Goal: Navigation & Orientation: Find specific page/section

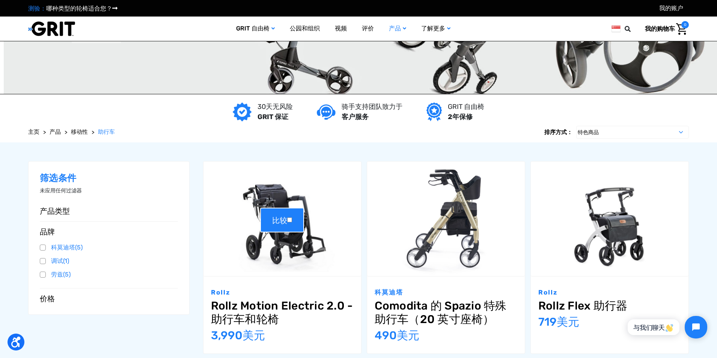
scroll to position [38, 0]
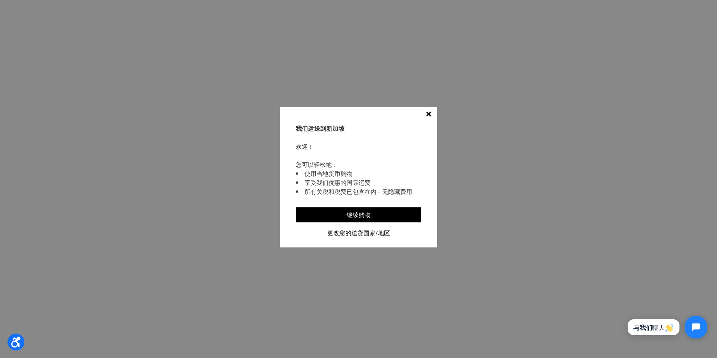
click at [382, 215] on input "继续购物" at bounding box center [358, 214] width 125 height 15
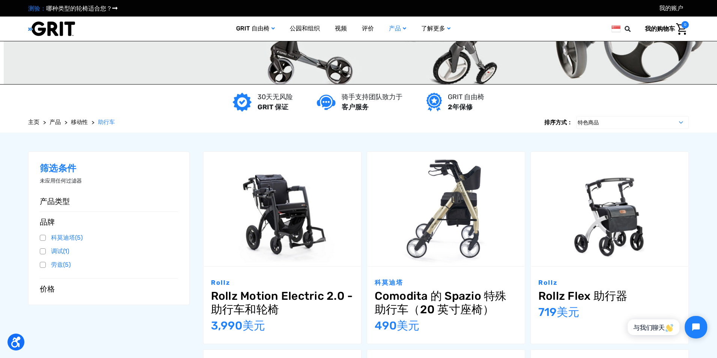
scroll to position [0, 0]
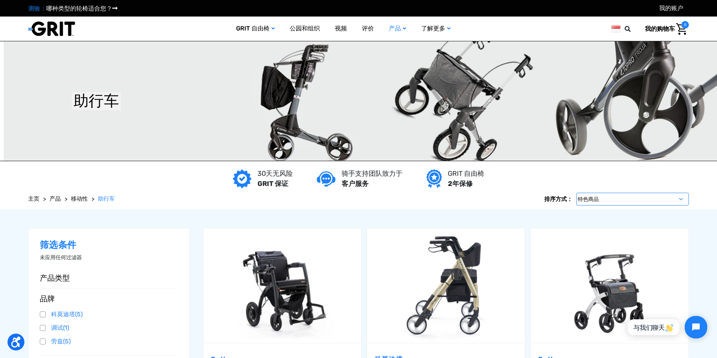
click at [608, 202] on select "特色商品 最新商品 最畅销 从 A 到 Z 从 Z 到 A 通过评论 价格：升序 价格：降序" at bounding box center [632, 199] width 113 height 13
click at [55, 29] on img at bounding box center [51, 28] width 47 height 15
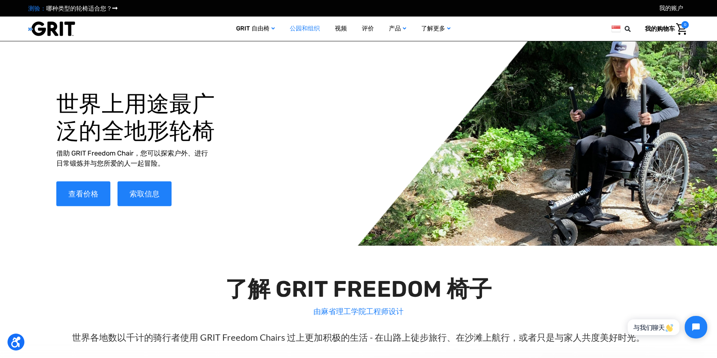
click at [305, 32] on font "公园和组织" at bounding box center [305, 28] width 30 height 7
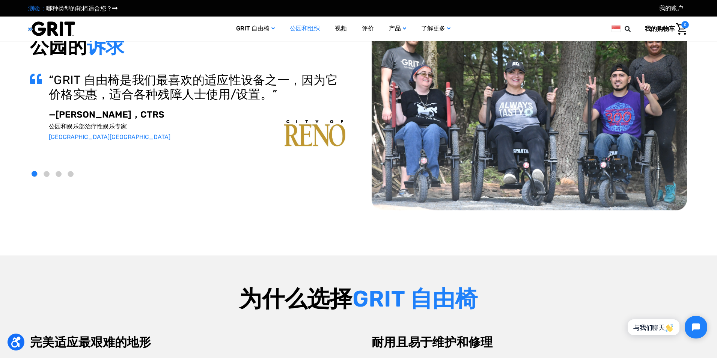
scroll to position [38, 0]
